Goal: Find specific page/section: Find specific page/section

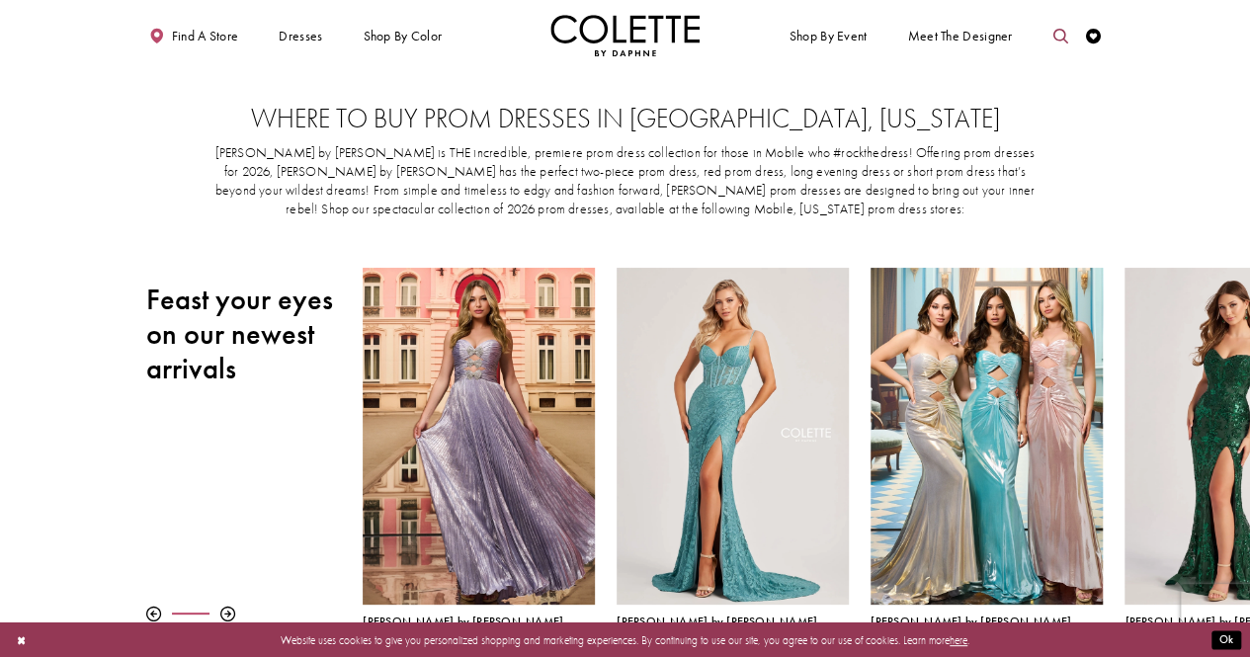
click at [1058, 38] on icon "Toggle search" at bounding box center [1060, 36] width 15 height 15
click at [987, 35] on input "Search" at bounding box center [983, 37] width 180 height 23
type input "****"
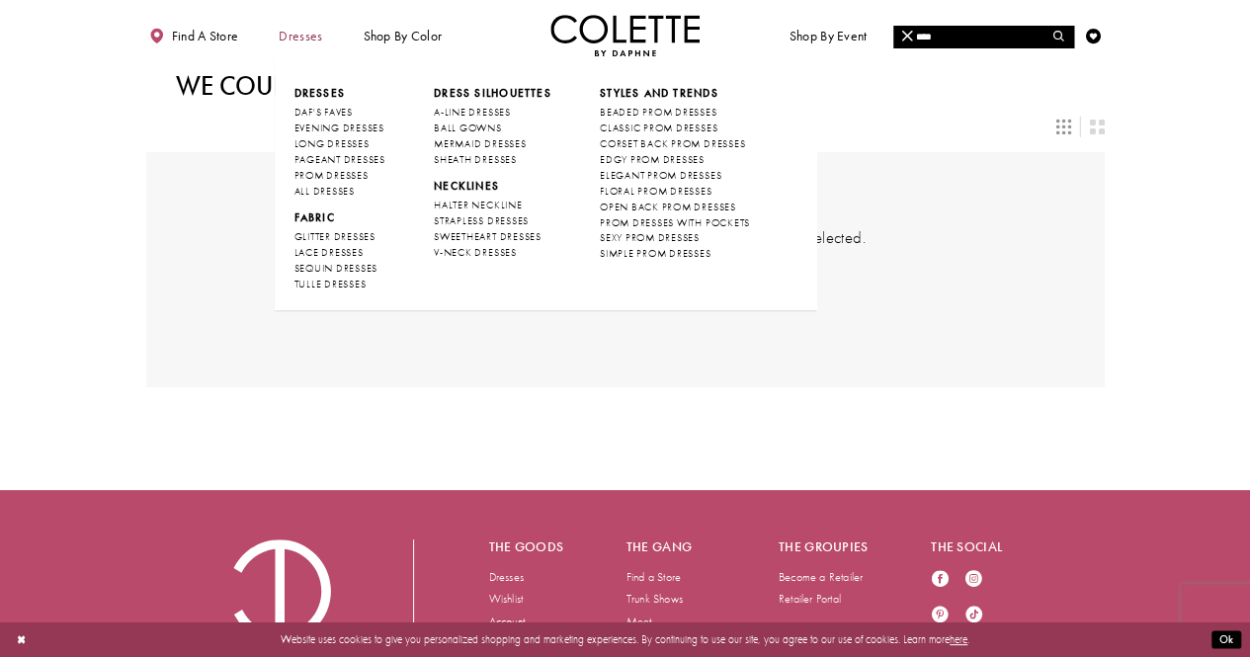
click at [301, 46] on span "Dresses" at bounding box center [300, 35] width 51 height 41
